Goal: Task Accomplishment & Management: Complete application form

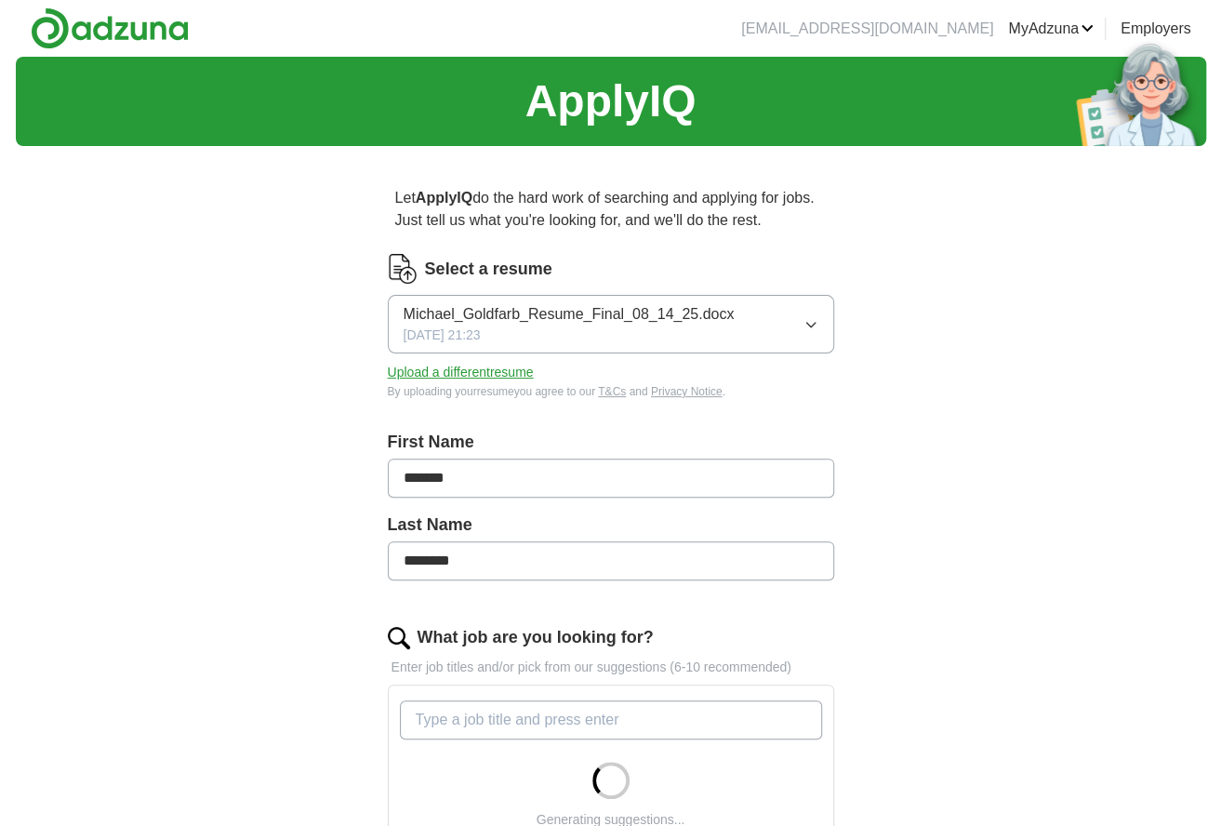
click at [810, 323] on icon "button" at bounding box center [811, 324] width 15 height 15
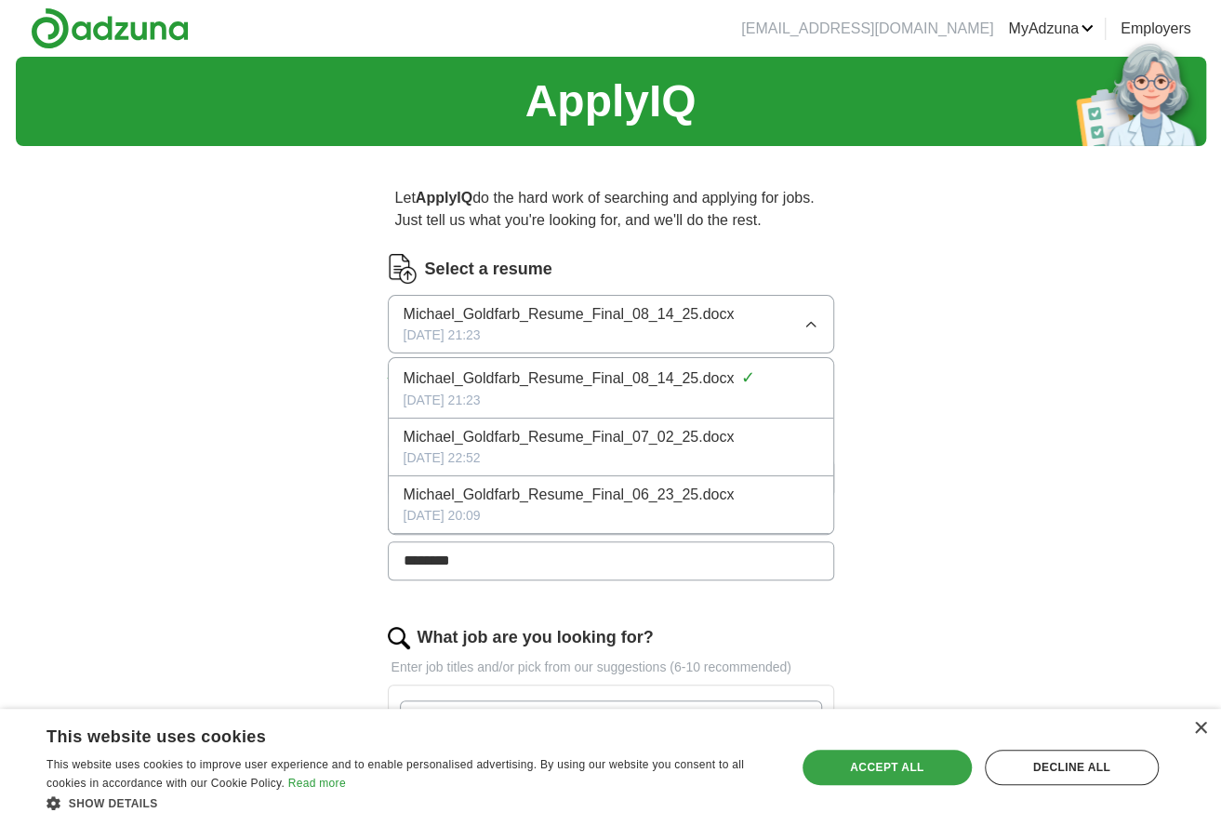
click at [901, 765] on div "Accept all" at bounding box center [887, 767] width 169 height 35
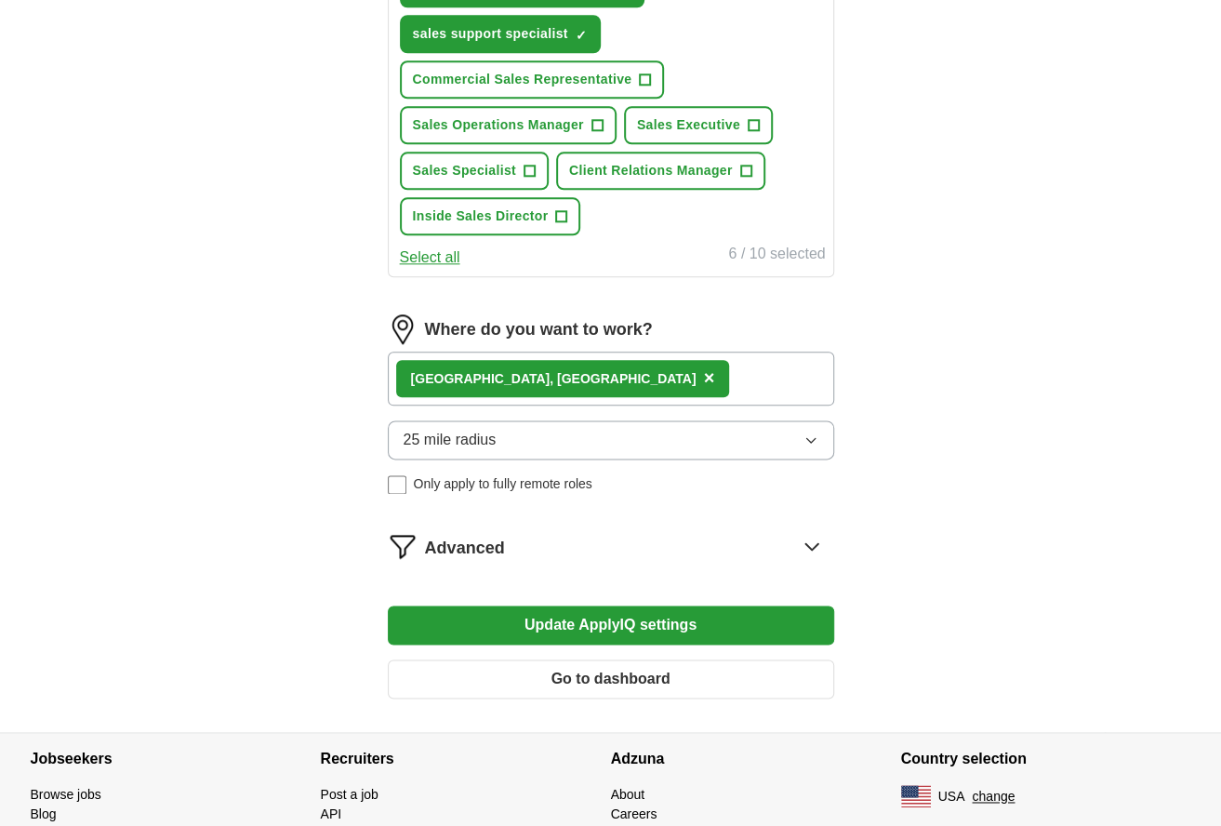
scroll to position [954, 0]
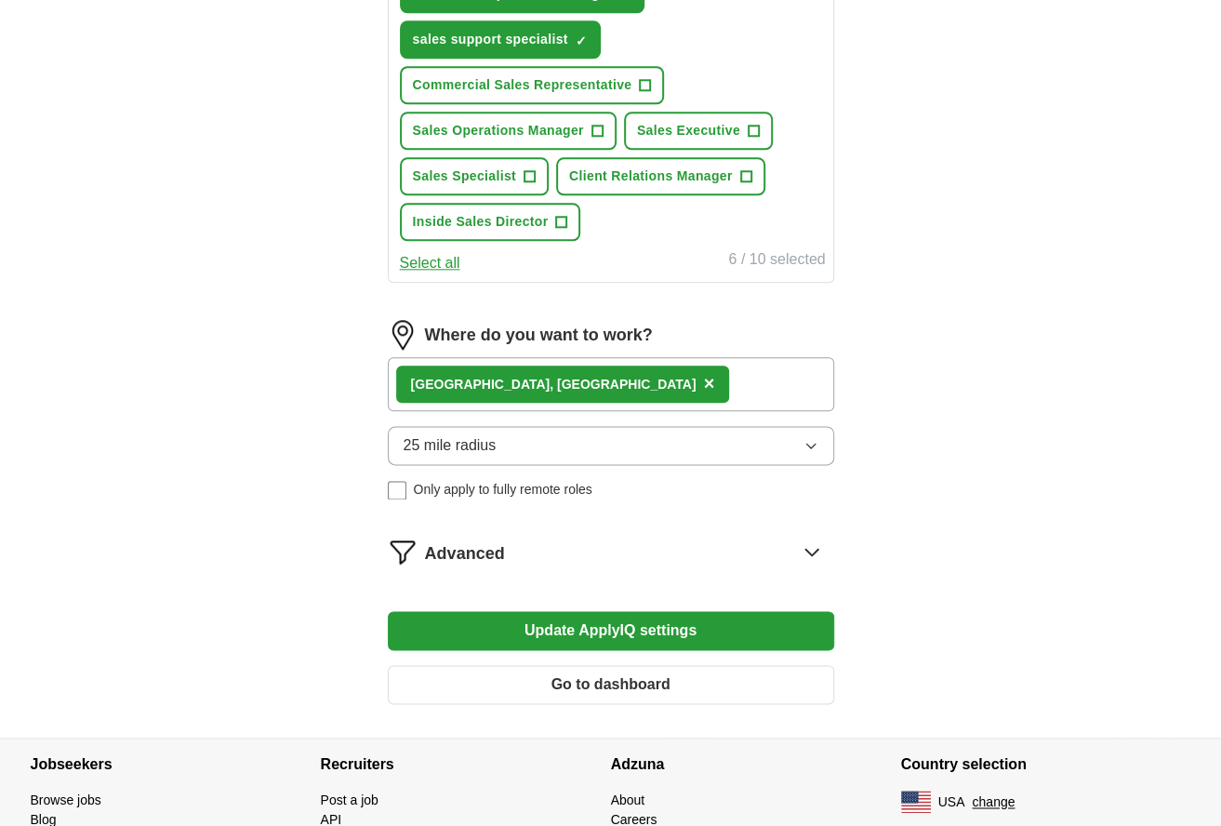
click at [649, 629] on button "Update ApplyIQ settings" at bounding box center [611, 630] width 446 height 39
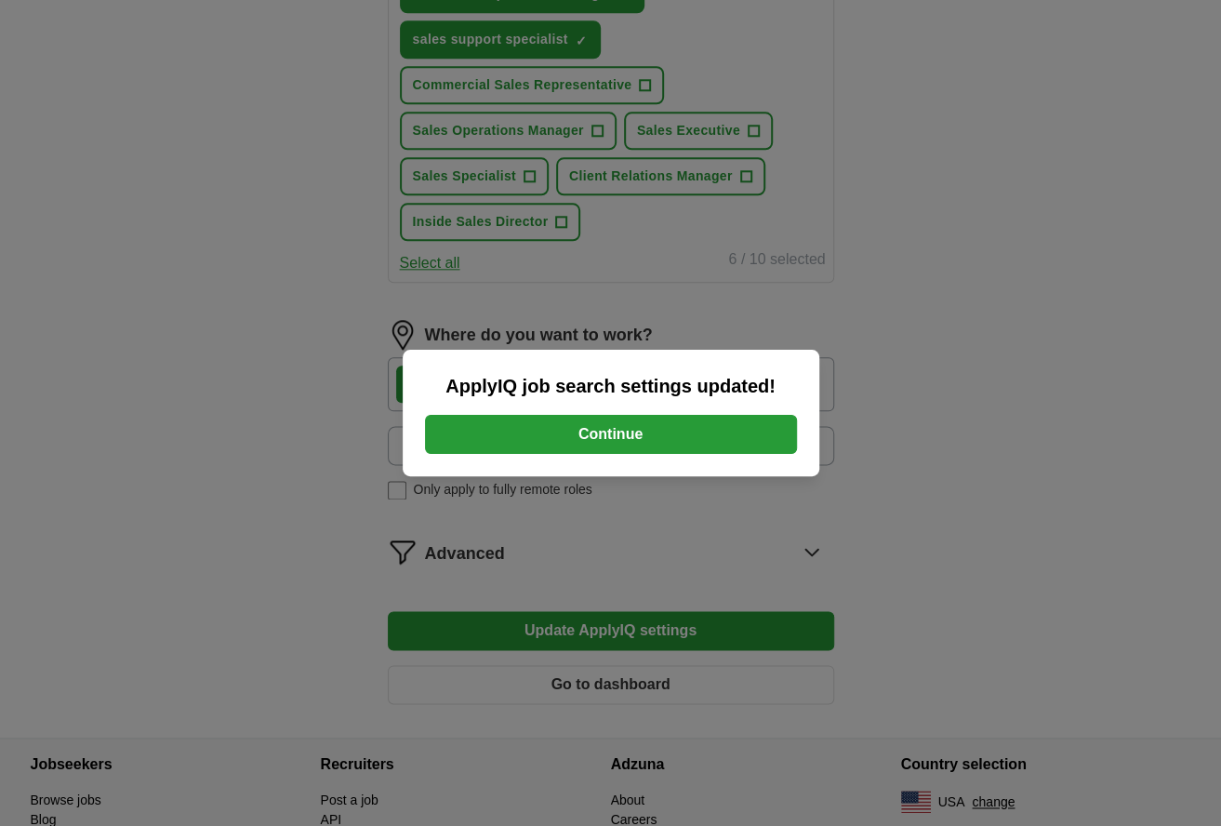
click at [617, 434] on button "Continue" at bounding box center [611, 434] width 372 height 39
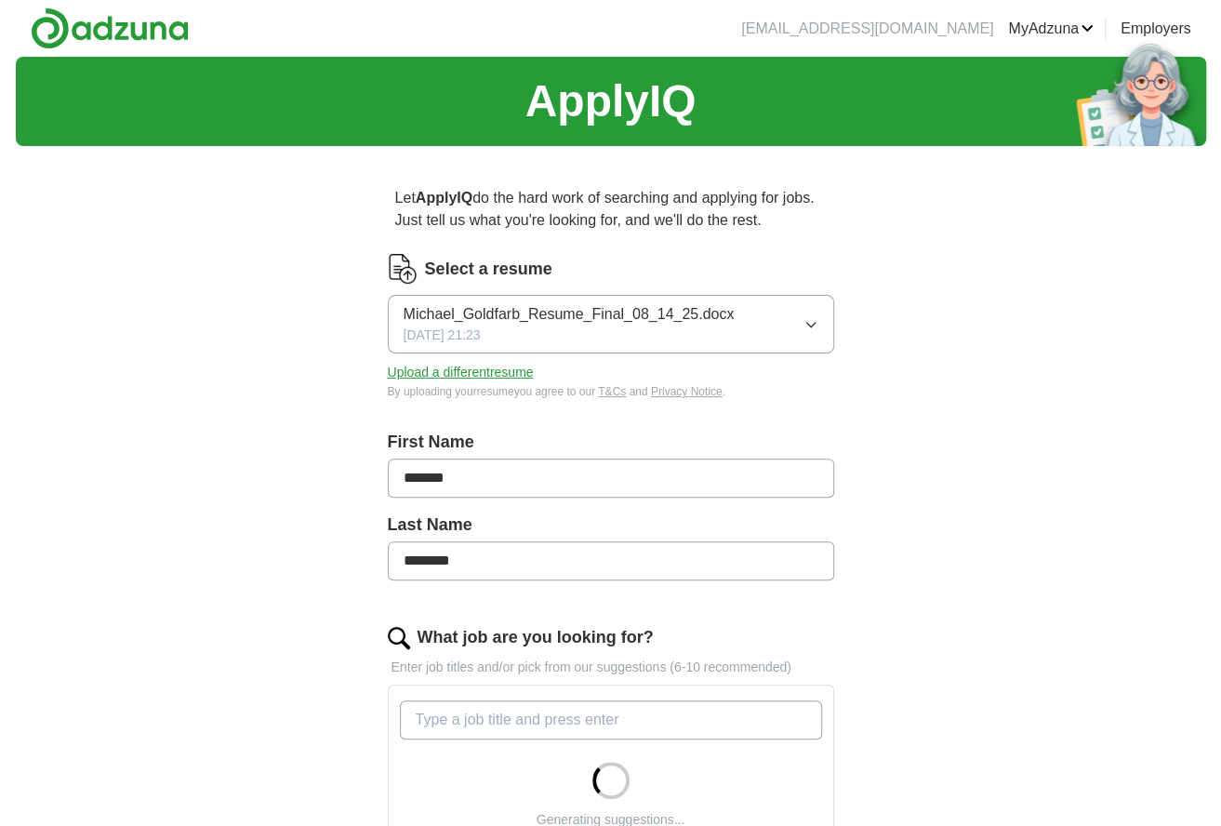
click at [476, 376] on button "Upload a different resume" at bounding box center [461, 373] width 146 height 20
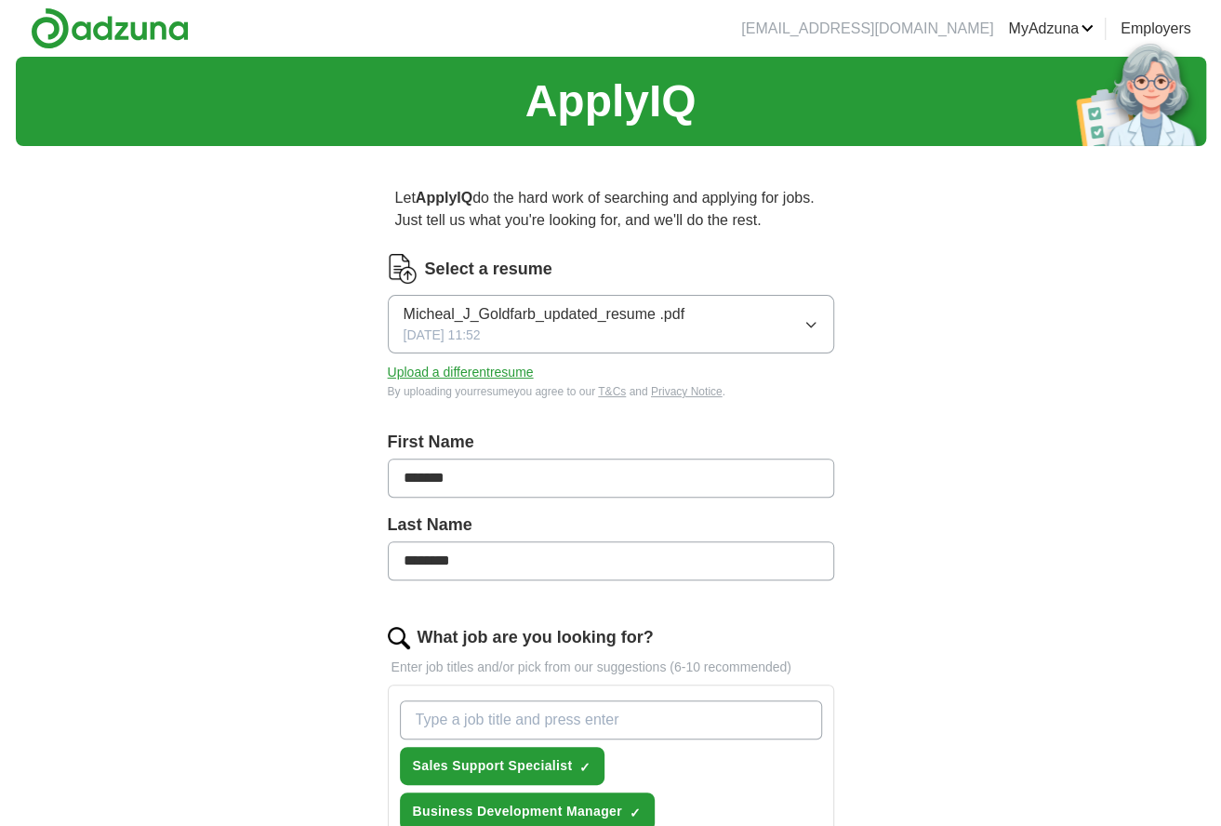
click at [606, 315] on span "Micheal_J_Goldfarb_updated_resume .pdf" at bounding box center [544, 314] width 281 height 22
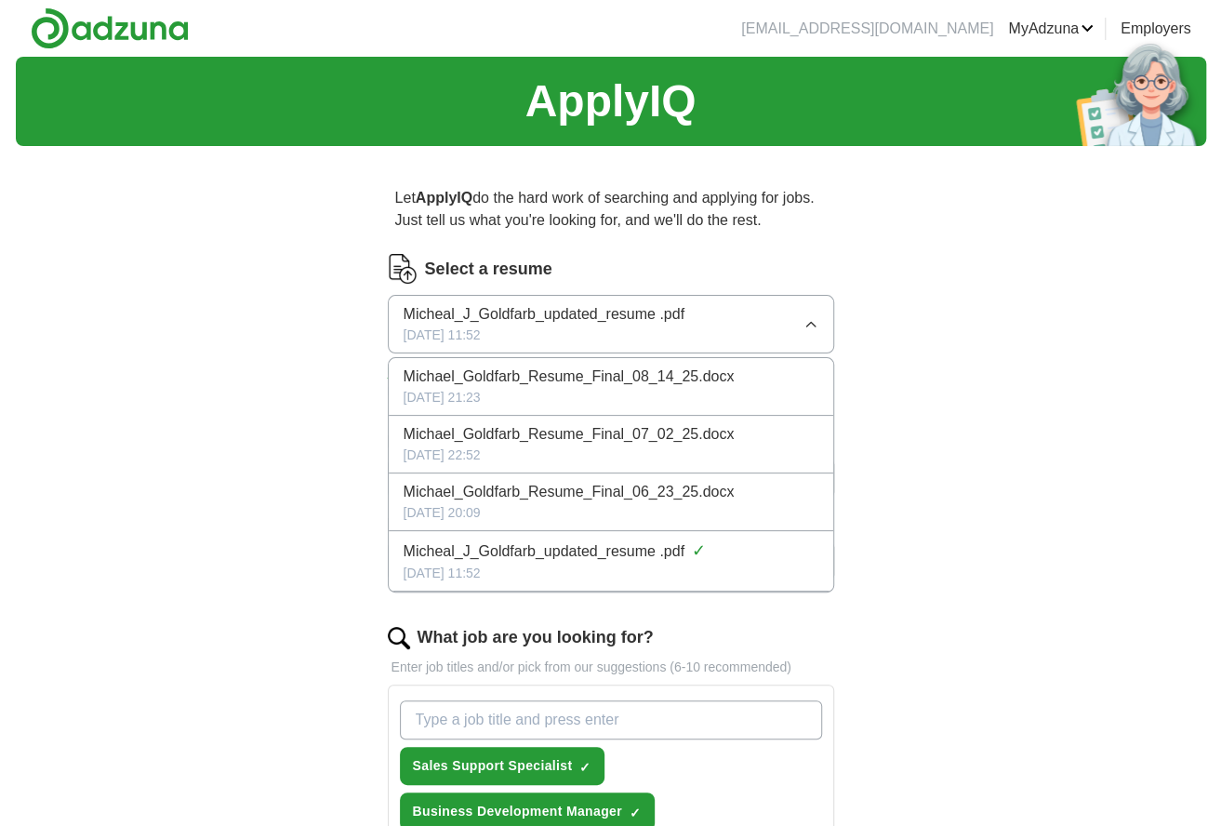
click at [606, 315] on span "Micheal_J_Goldfarb_updated_resume .pdf" at bounding box center [544, 314] width 281 height 22
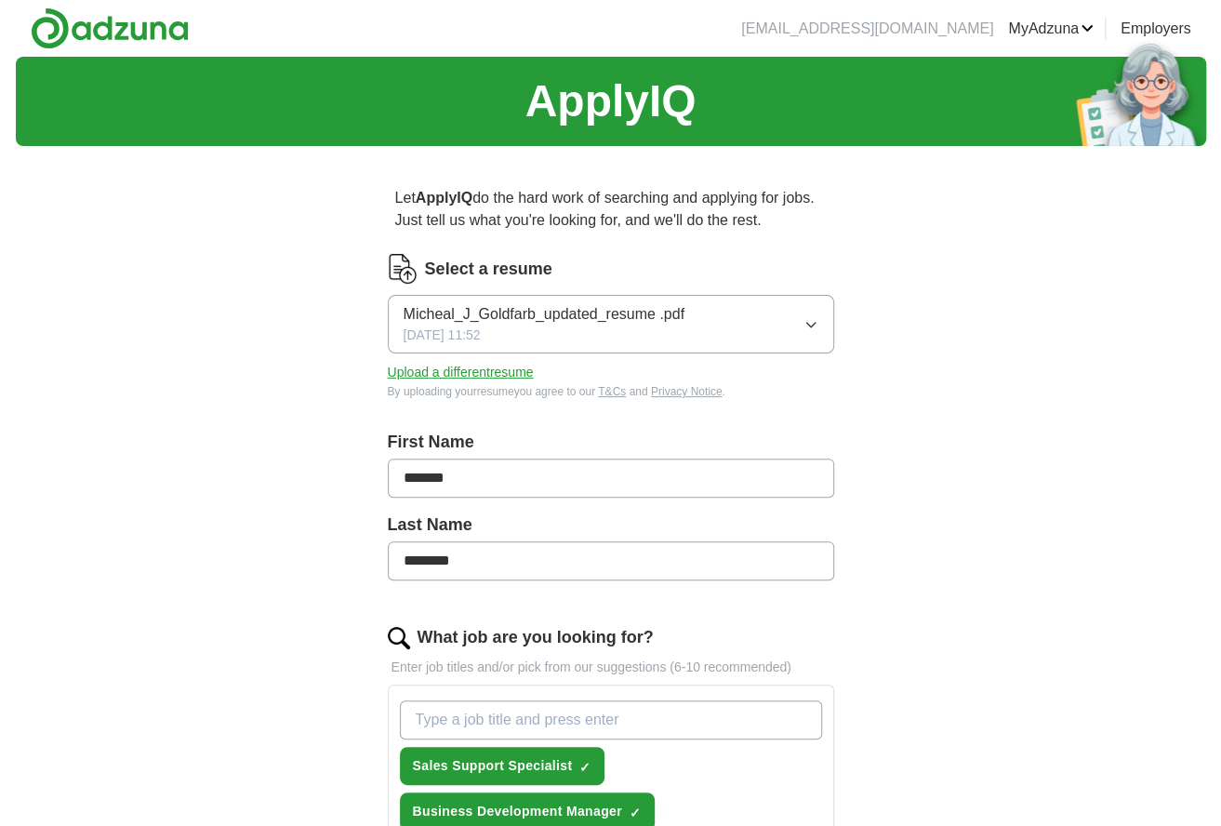
click at [532, 318] on span "Micheal_J_Goldfarb_updated_resume .pdf" at bounding box center [544, 314] width 281 height 22
click at [604, 314] on span "Micheal_J_Goldfarb_updated_resume .pdf" at bounding box center [544, 314] width 281 height 22
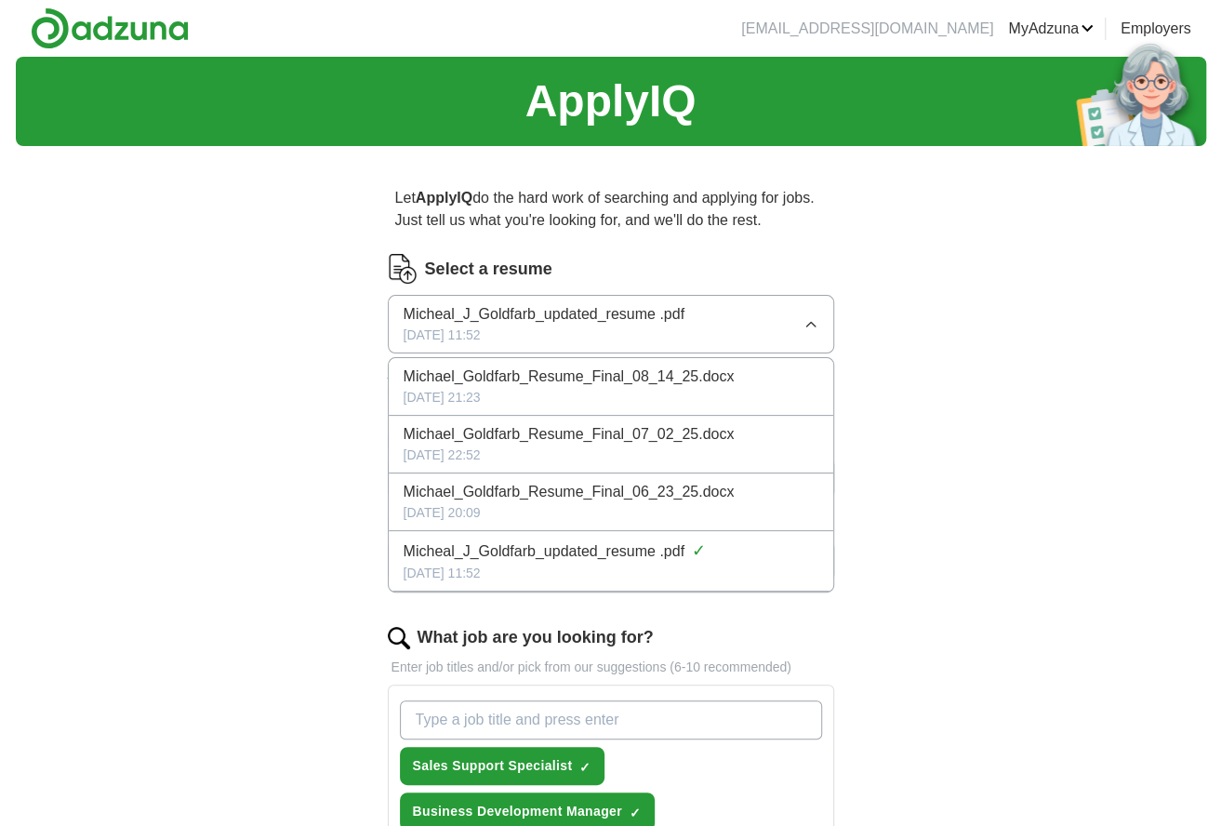
click at [691, 328] on button "Micheal_J_Goldfarb_updated_resume .pdf 10/05/2025, 11:52" at bounding box center [611, 324] width 446 height 59
